Goal: Find specific page/section: Find specific page/section

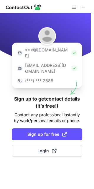
click at [84, 5] on span at bounding box center [83, 7] width 5 height 5
